Goal: Task Accomplishment & Management: Manage account settings

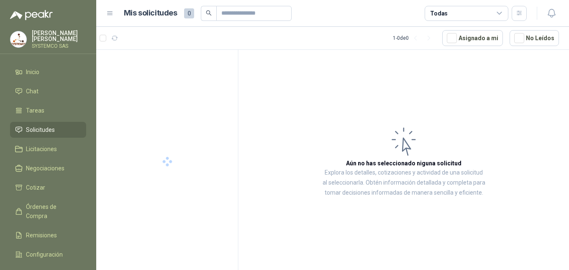
click at [240, 126] on article "Aún no has seleccionado niguna solicitud Explora los detalles, cotizaciones y a…" at bounding box center [403, 161] width 330 height 223
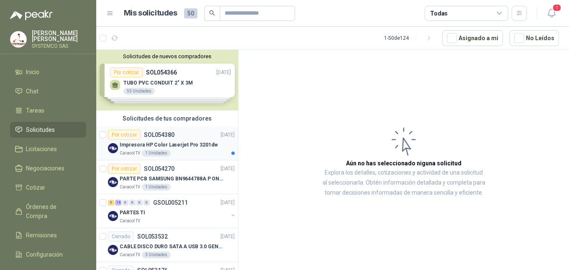
click at [184, 133] on div "Por cotizar SOL054380 [DATE]" at bounding box center [171, 135] width 127 height 10
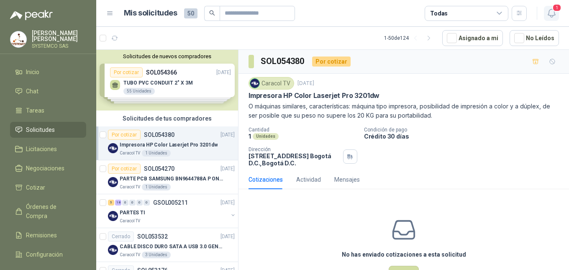
click at [555, 10] on span "1" at bounding box center [556, 8] width 9 height 8
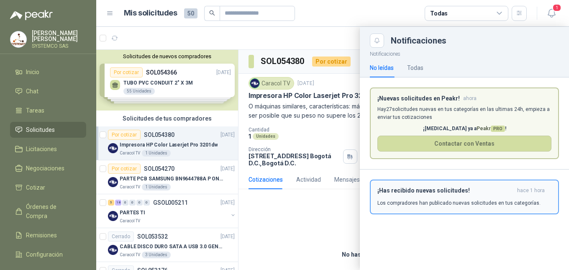
click at [513, 199] on div "¡Has recibido nuevas solicitudes! hace 1 hora Los compradores han publicado nue…" at bounding box center [464, 197] width 174 height 20
